Goal: Navigation & Orientation: Find specific page/section

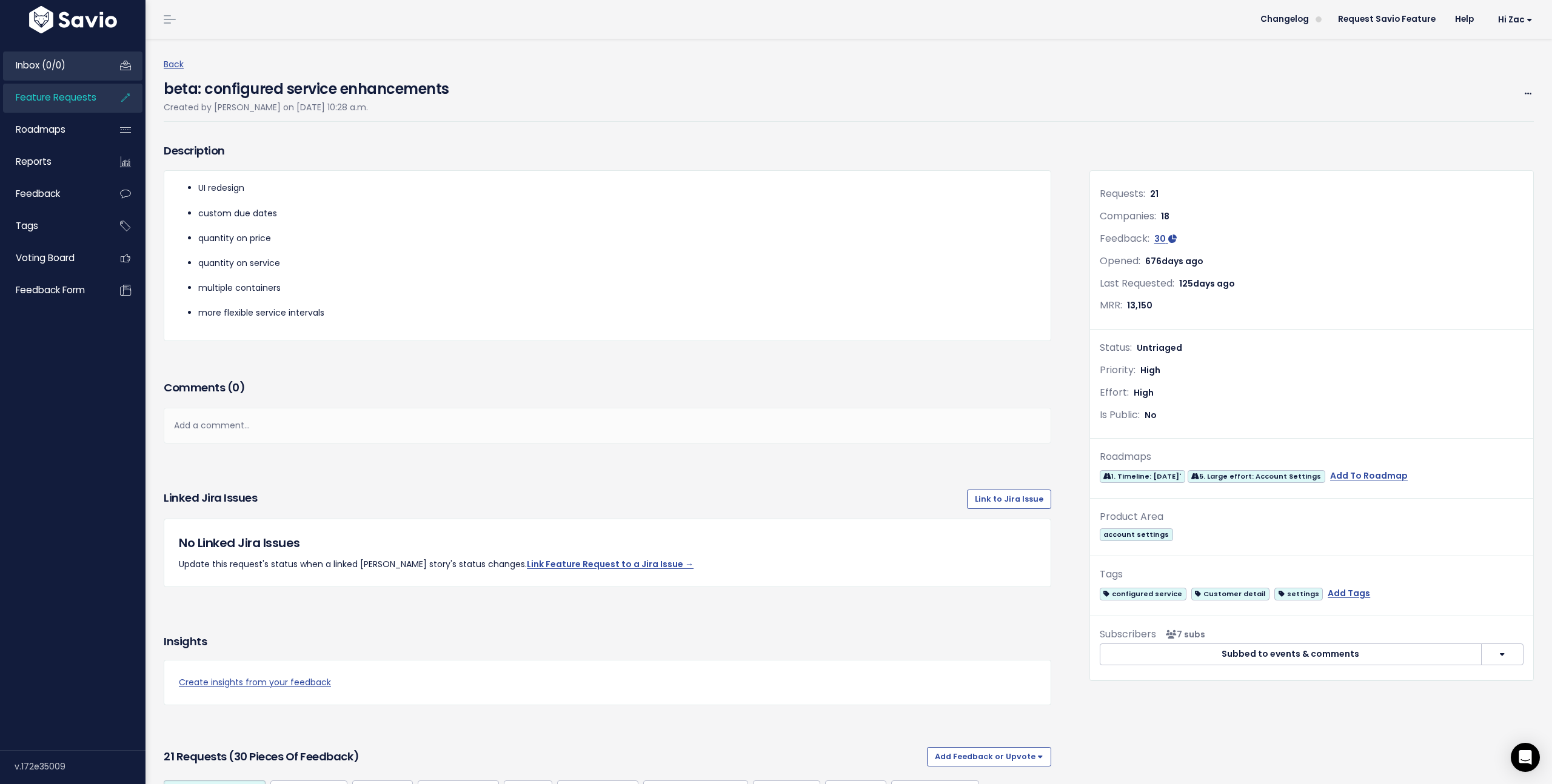
scroll to position [3328, 0]
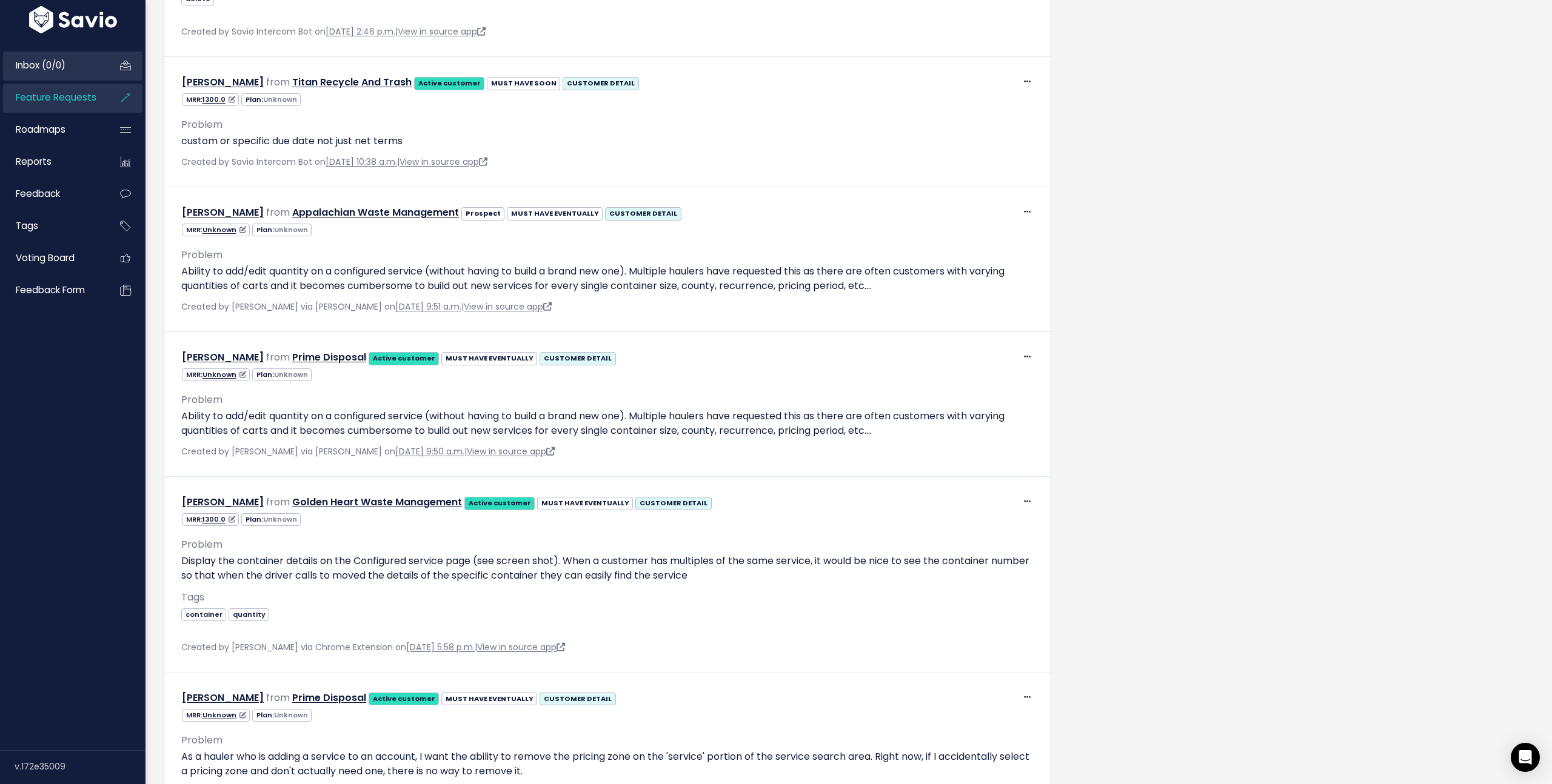
click at [59, 68] on span "Inbox (0/0)" at bounding box center [41, 65] width 50 height 13
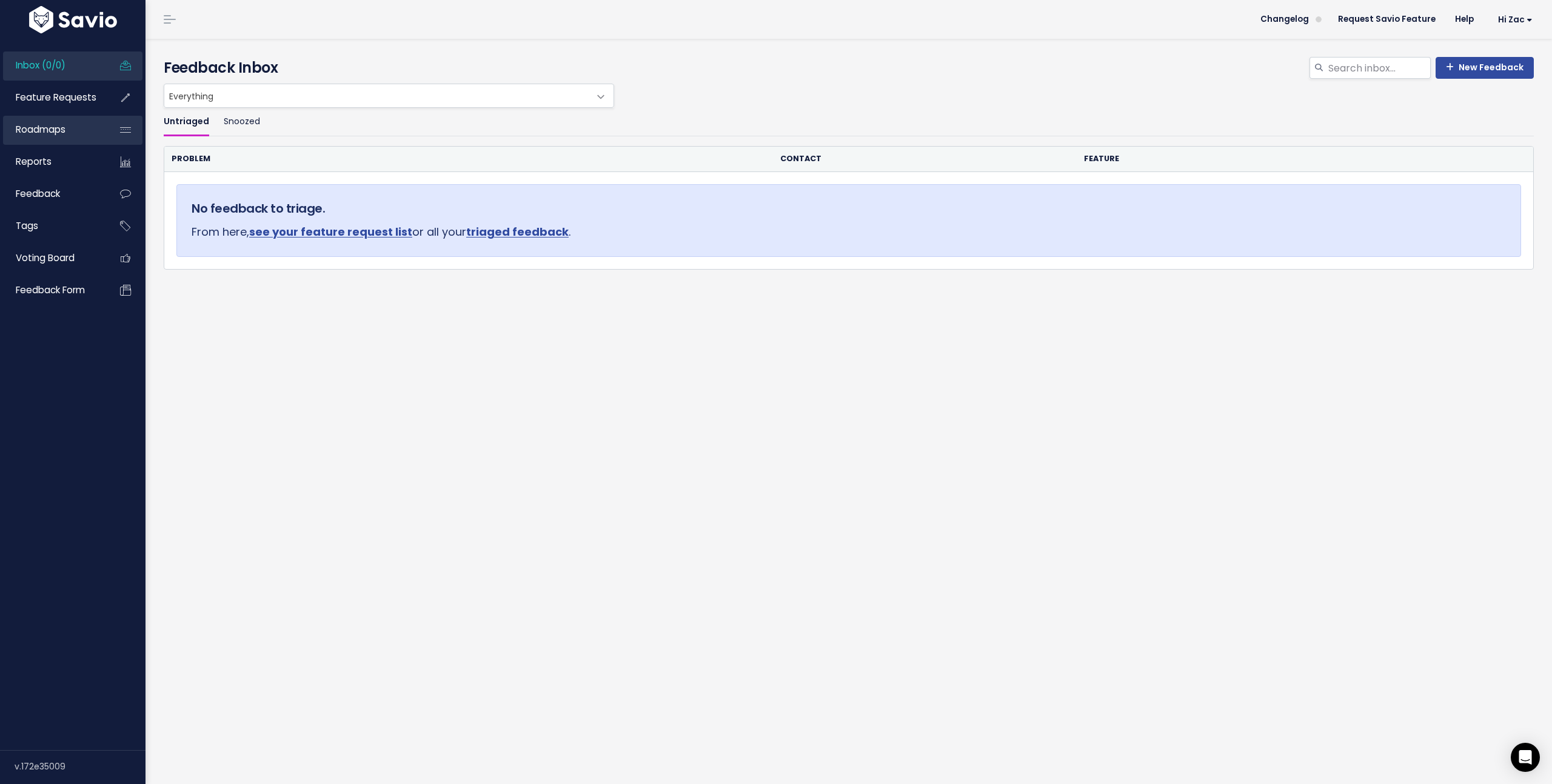
click at [78, 132] on link "Roadmaps" at bounding box center [52, 130] width 97 height 28
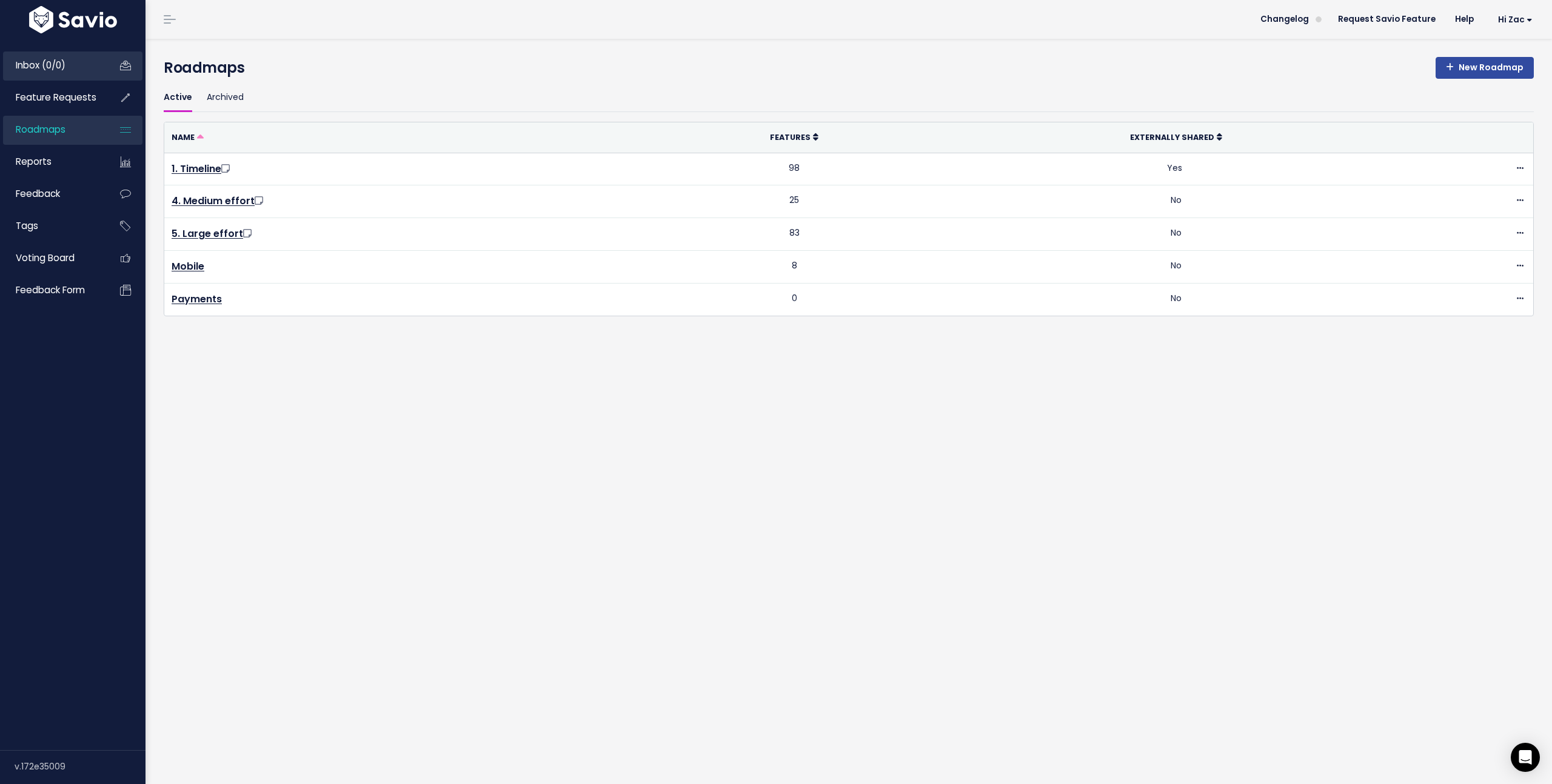
click at [65, 65] on span "Inbox (0/0)" at bounding box center [41, 65] width 50 height 13
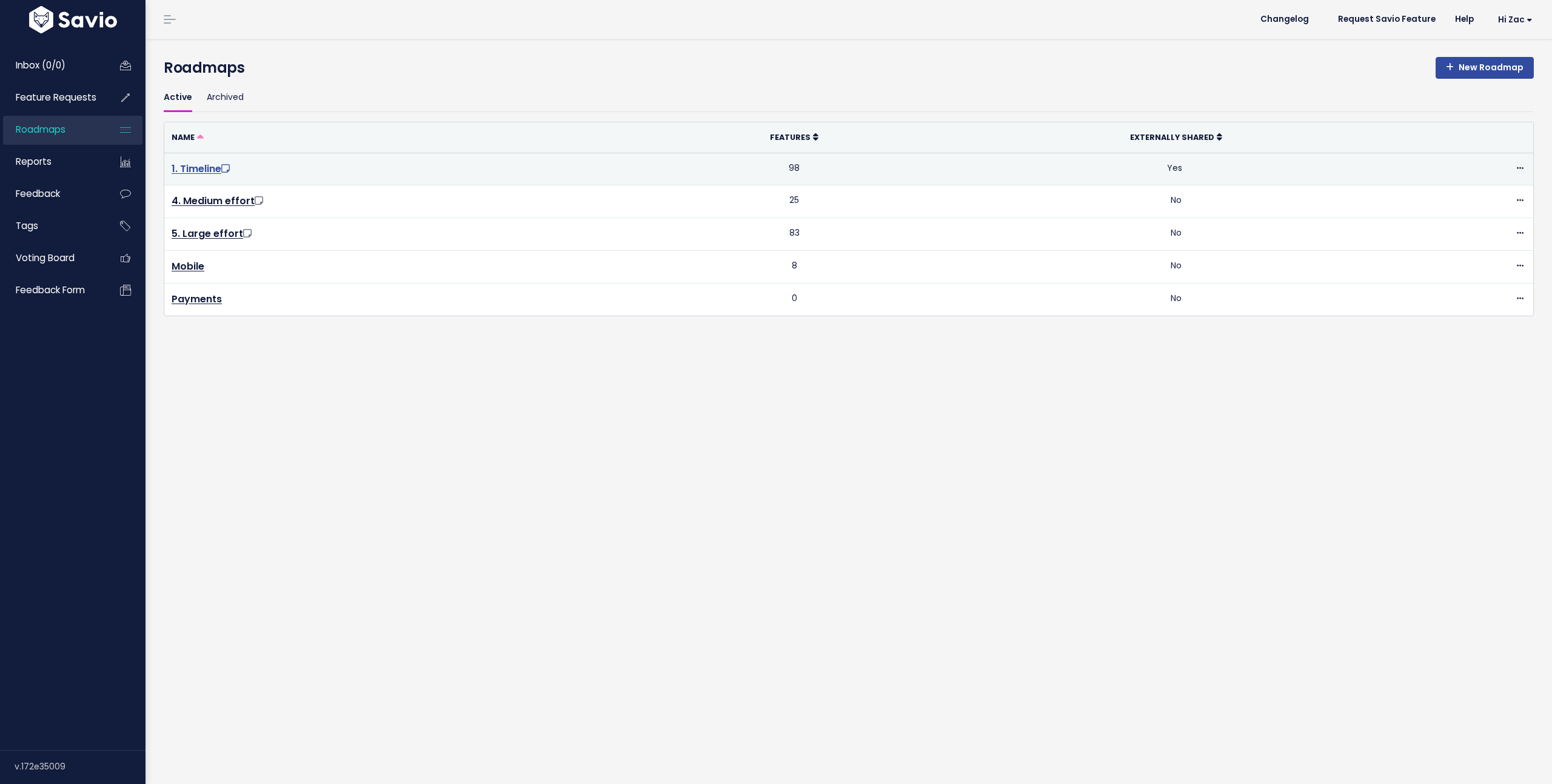
click at [208, 166] on link "1. Timeline" at bounding box center [202, 169] width 61 height 14
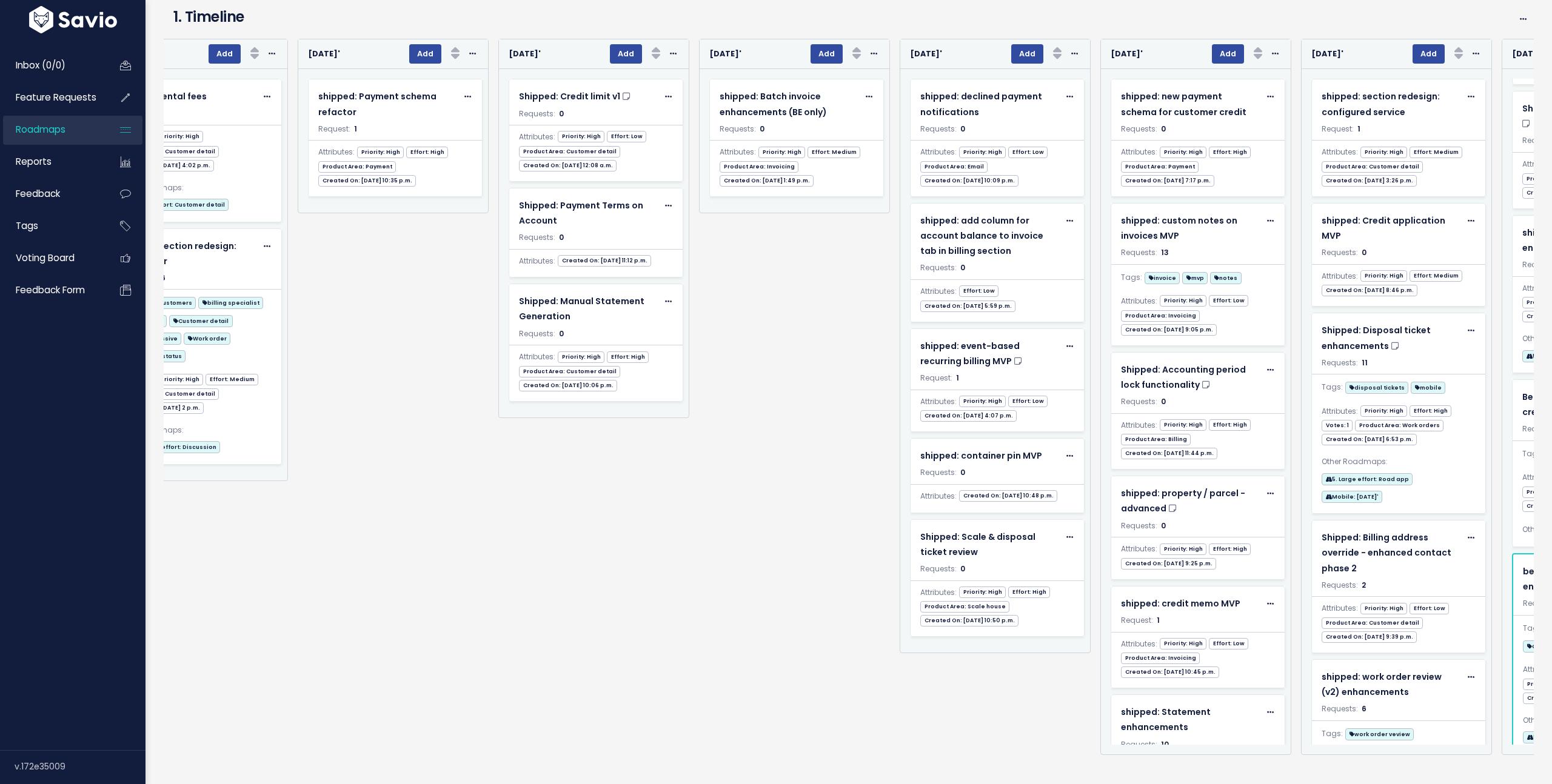
scroll to position [0, 2633]
